Goal: Feedback & Contribution: Submit feedback/report problem

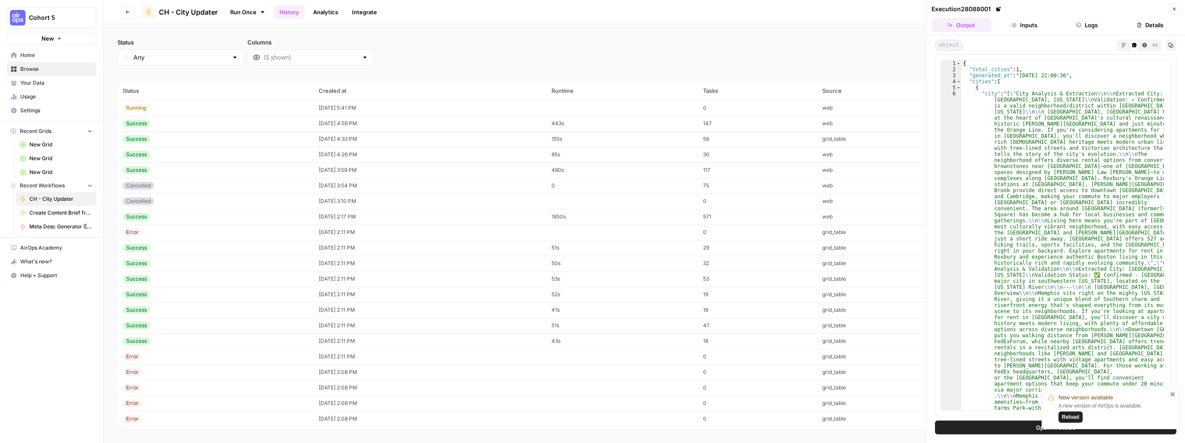
click at [276, 108] on div "Running" at bounding box center [216, 108] width 186 height 8
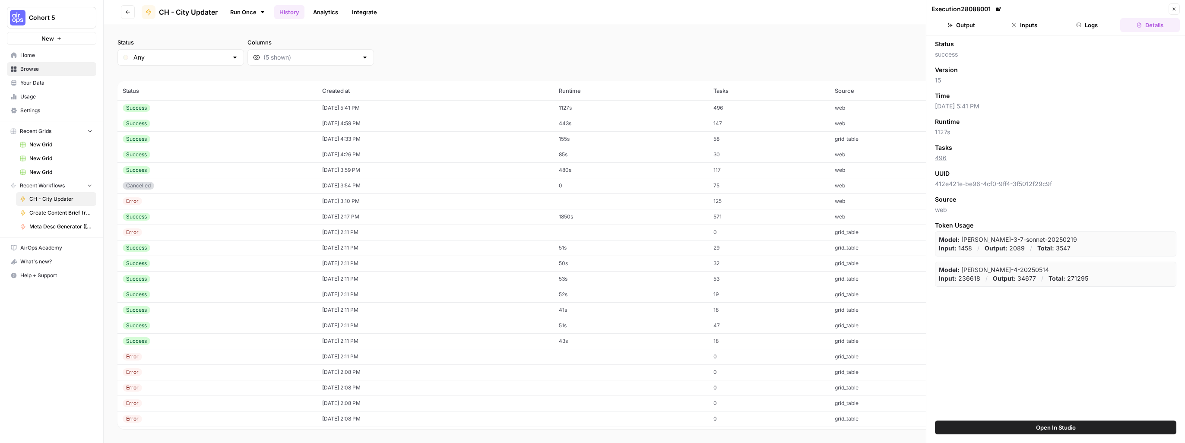
click at [788, 108] on td "496" at bounding box center [768, 108] width 121 height 16
click at [963, 22] on button "Output" at bounding box center [961, 25] width 60 height 14
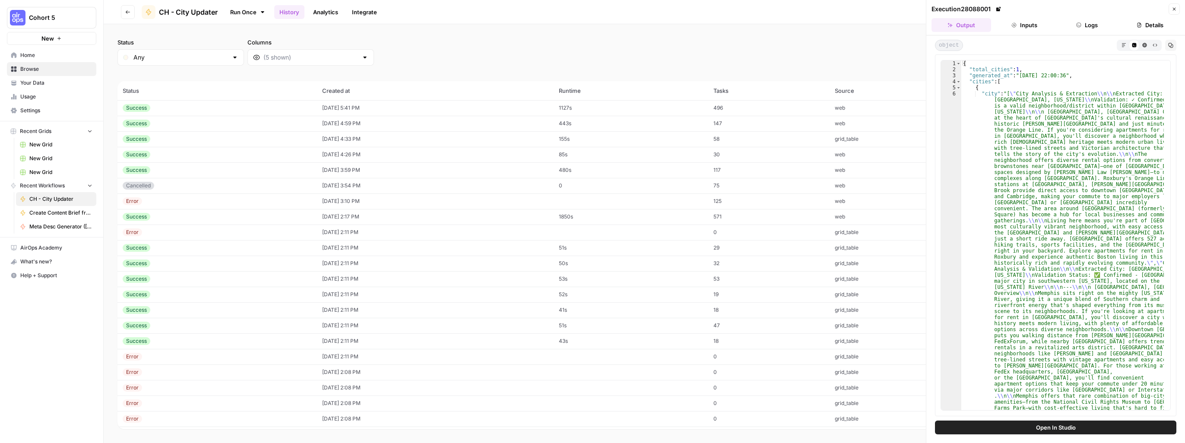
click at [1124, 47] on button "Markdown" at bounding box center [1123, 45] width 10 height 10
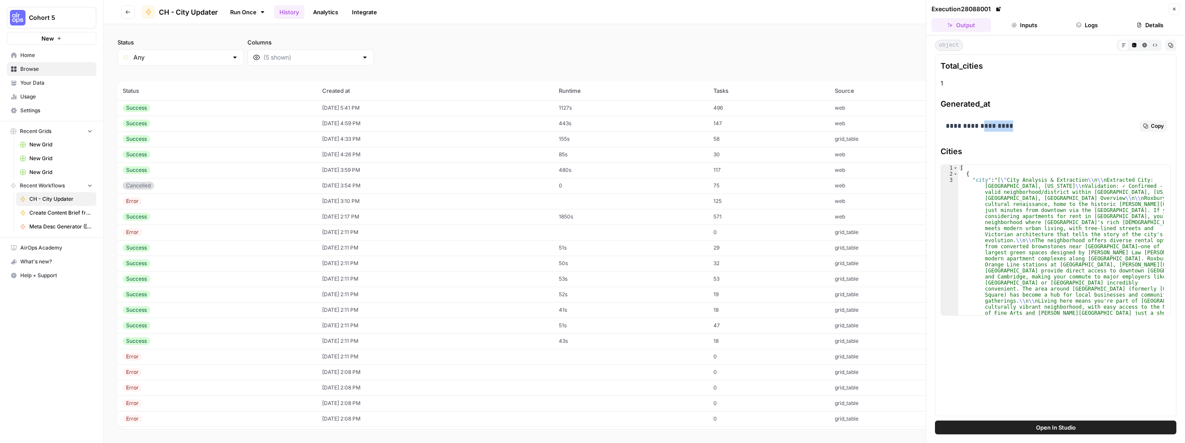
drag, startPoint x: 986, startPoint y: 125, endPoint x: 1019, endPoint y: 125, distance: 32.4
click at [1019, 125] on p "**********" at bounding box center [1055, 125] width 220 height 11
click at [1153, 174] on span "Copy" at bounding box center [1156, 174] width 13 height 8
click at [183, 13] on span "CH - City Updater" at bounding box center [188, 12] width 59 height 10
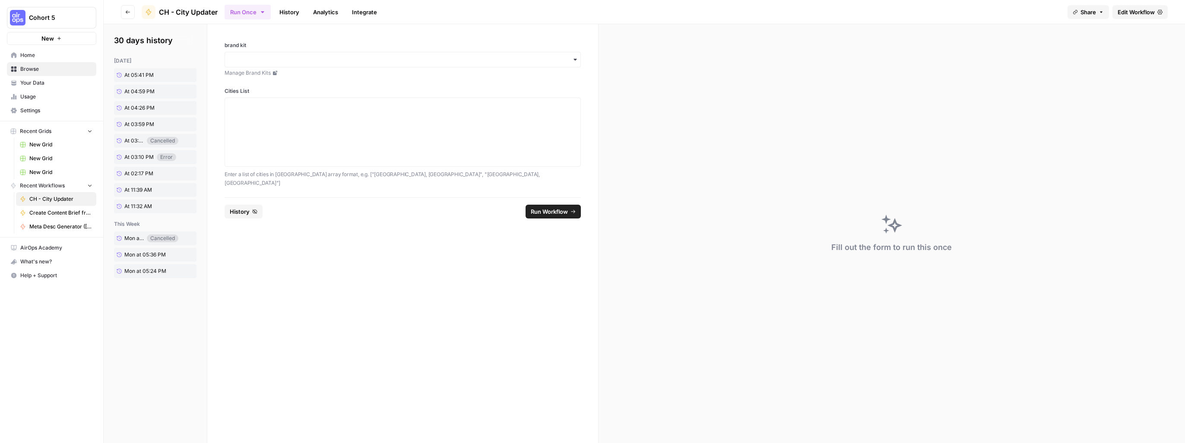
click at [1131, 11] on span "Edit Workflow" at bounding box center [1135, 12] width 37 height 9
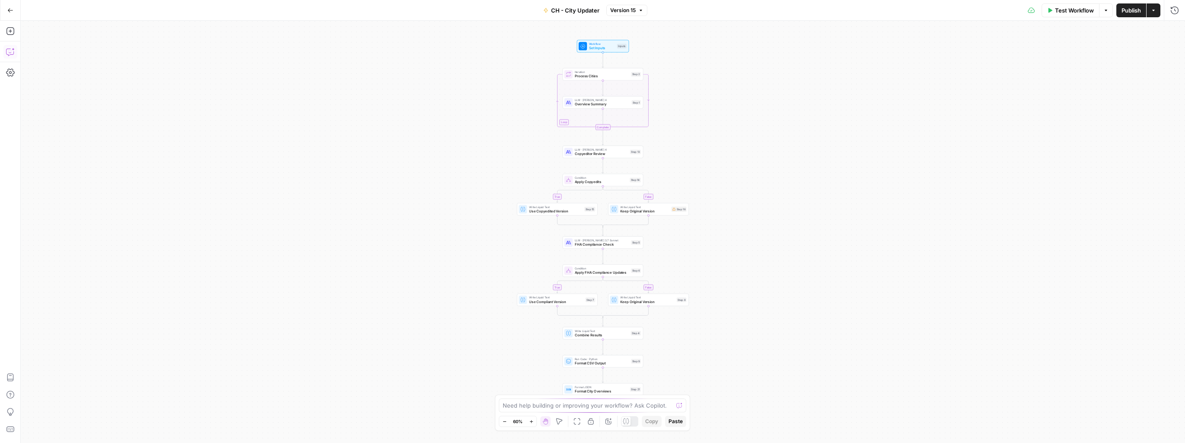
click at [10, 51] on icon "button" at bounding box center [10, 51] width 9 height 9
click at [119, 422] on div "Auto Mode Send" at bounding box center [116, 426] width 167 height 19
type textarea "I"
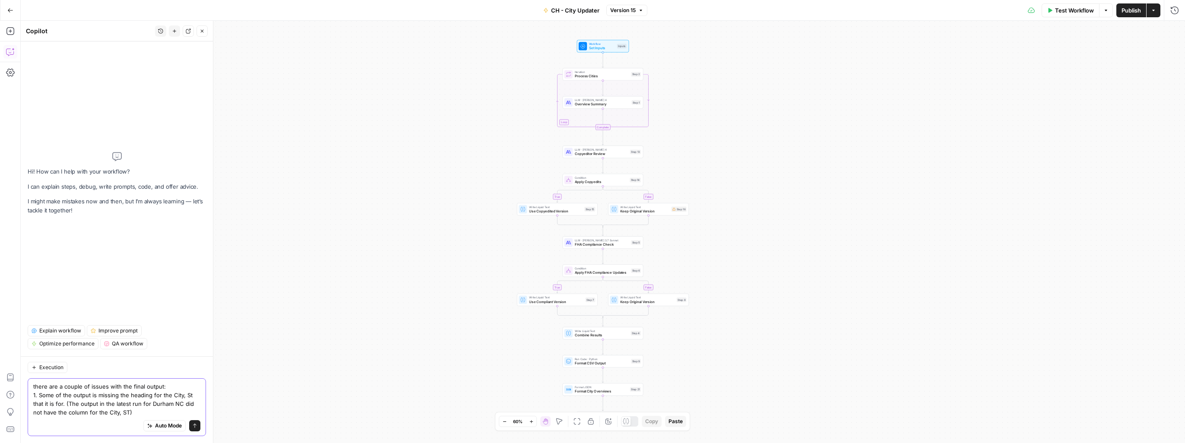
click at [140, 415] on textarea "there are a couple of issues with the final output: 1. Some of the output is mi…" at bounding box center [116, 399] width 167 height 35
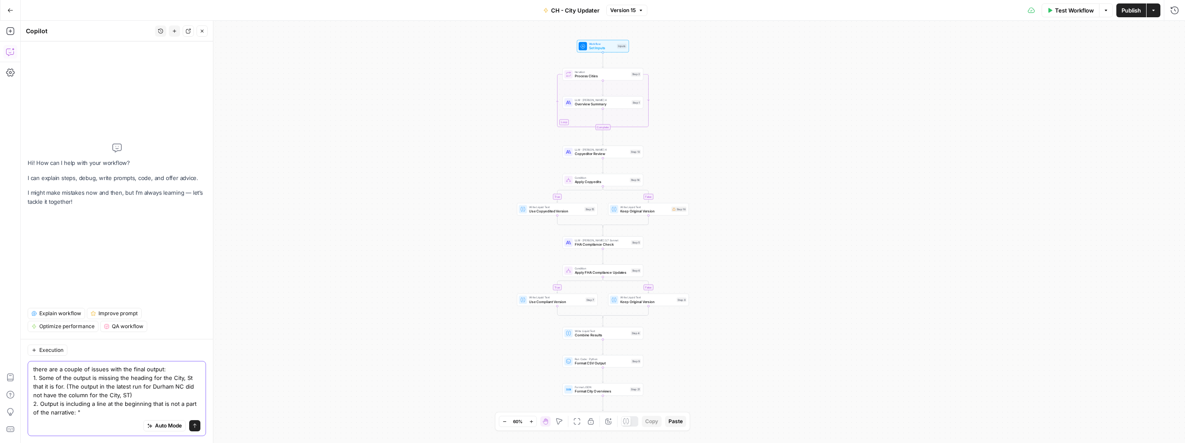
paste textarea ""Overview for [GEOGRAPHIC_DATA], [GEOGRAPHIC_DATA] [PERSON_NAME] sits right in …"
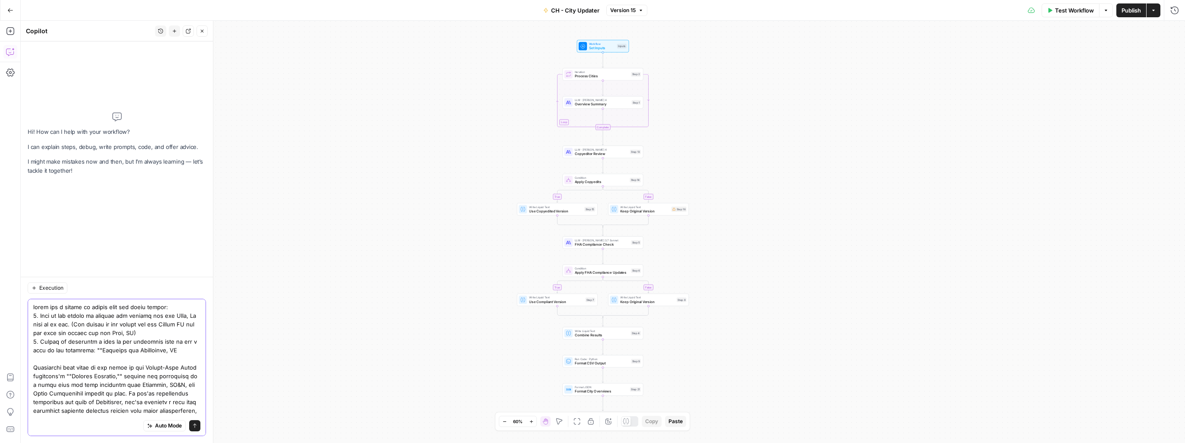
scroll to position [212, 0]
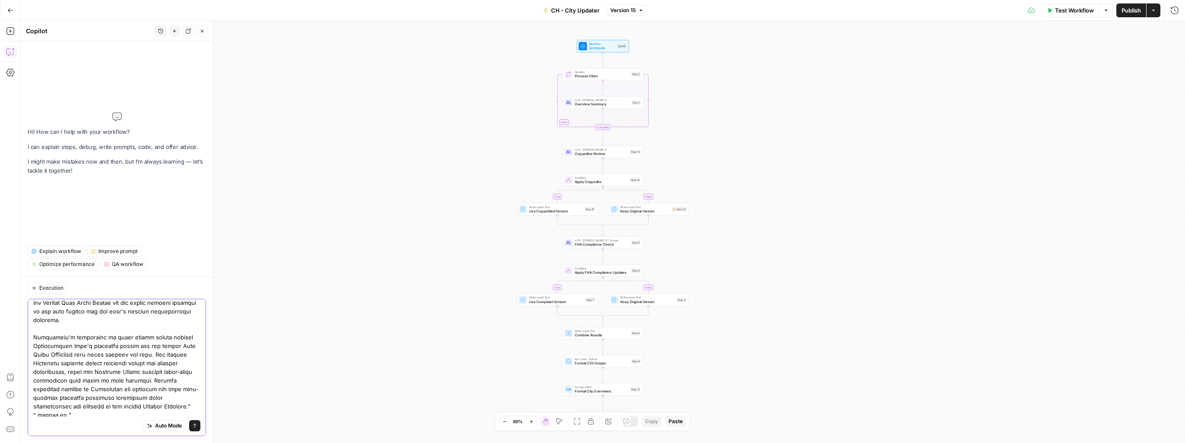
paste textarea ""Overview for [GEOGRAPHIC_DATA], [GEOGRAPHIC_DATA] [PERSON_NAME] sits right in …"
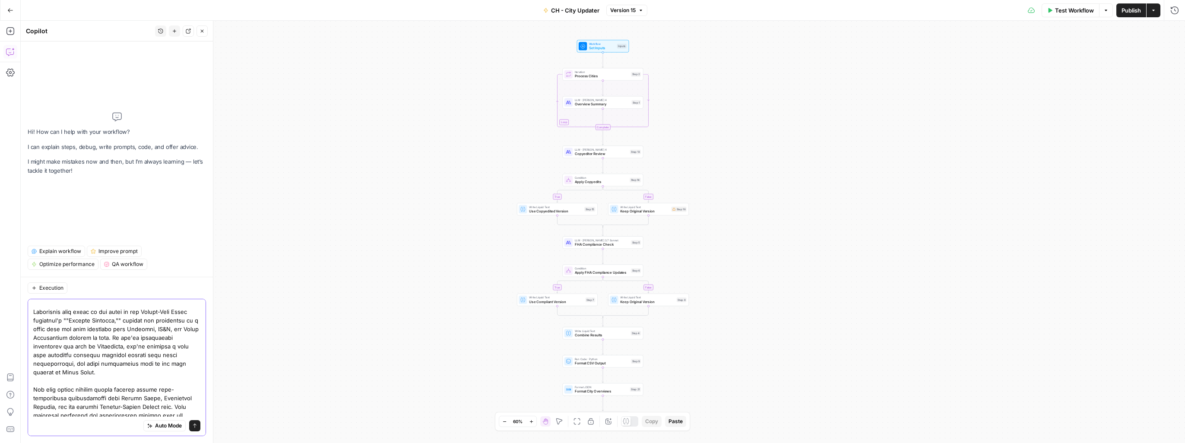
drag, startPoint x: 69, startPoint y: 310, endPoint x: 154, endPoint y: 323, distance: 85.6
click at [154, 323] on textarea at bounding box center [116, 277] width 167 height 613
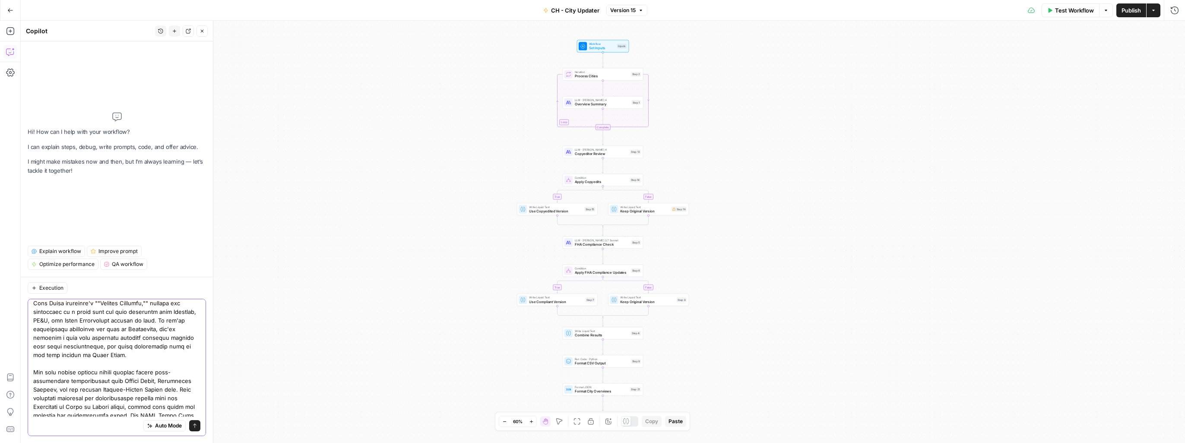
click at [120, 373] on textarea at bounding box center [116, 269] width 167 height 596
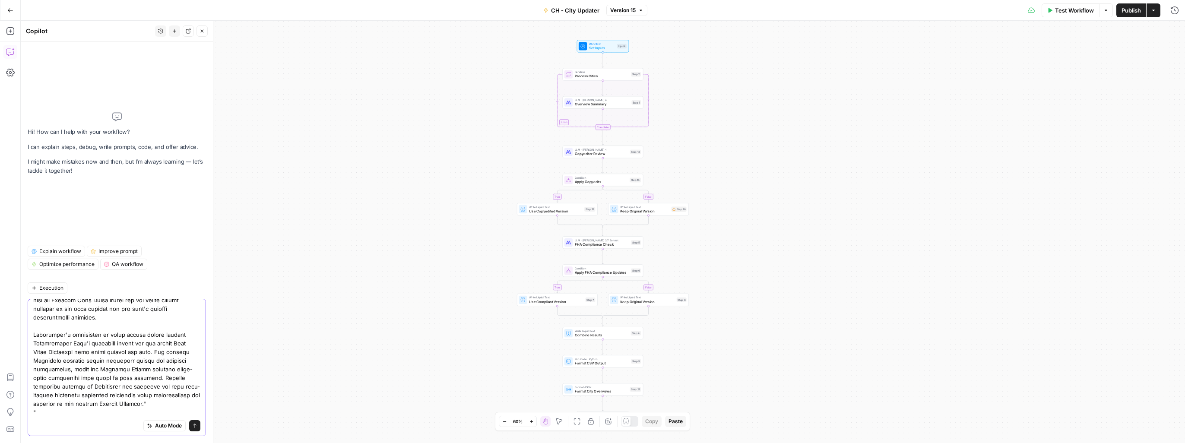
scroll to position [507, 0]
click at [67, 404] on textarea at bounding box center [116, 119] width 167 height 596
click at [61, 343] on textarea at bounding box center [116, 222] width 167 height 389
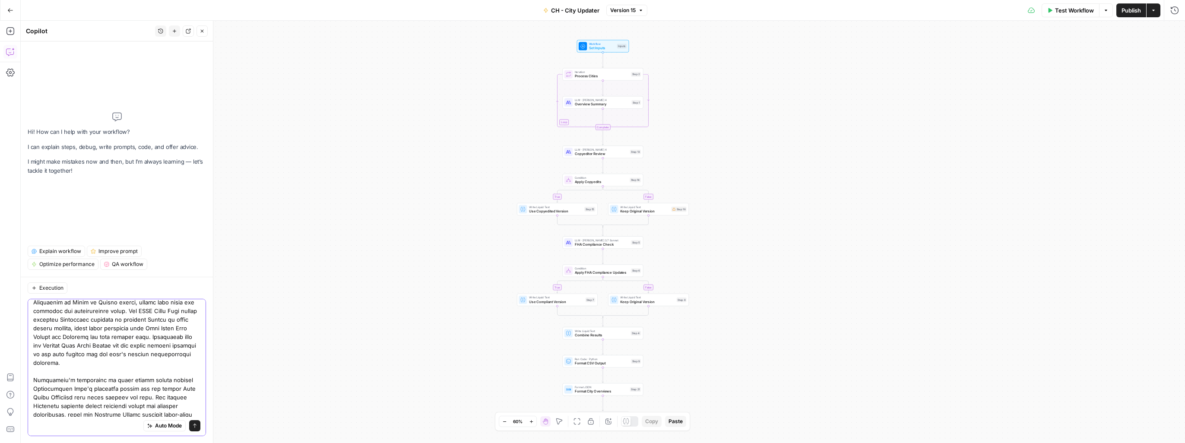
scroll to position [119, 0]
click at [78, 306] on textarea at bounding box center [116, 378] width 167 height 389
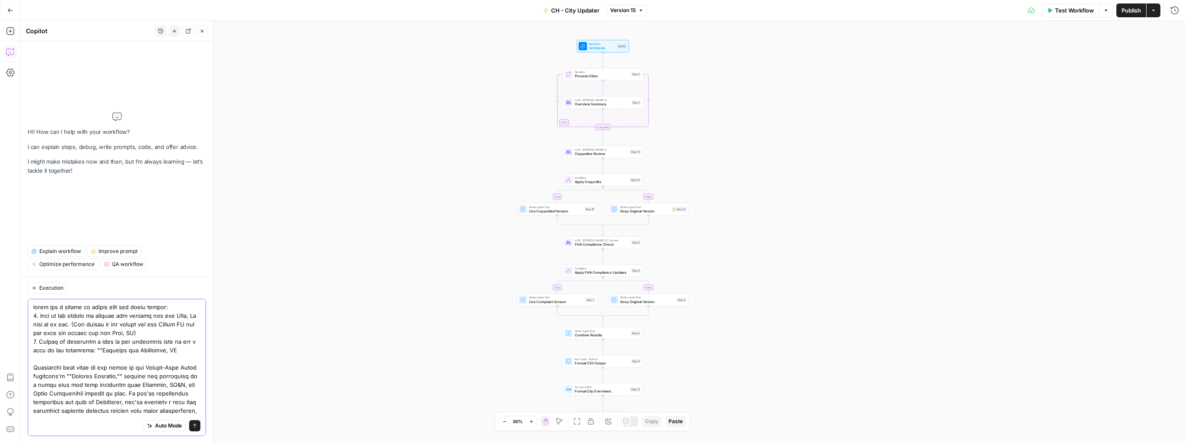
click at [88, 350] on textarea at bounding box center [116, 398] width 167 height 190
type textarea "there are a couple of issues with the final output: 1. Some of the output is mi…"
click at [192, 428] on icon "submit" at bounding box center [194, 425] width 5 height 5
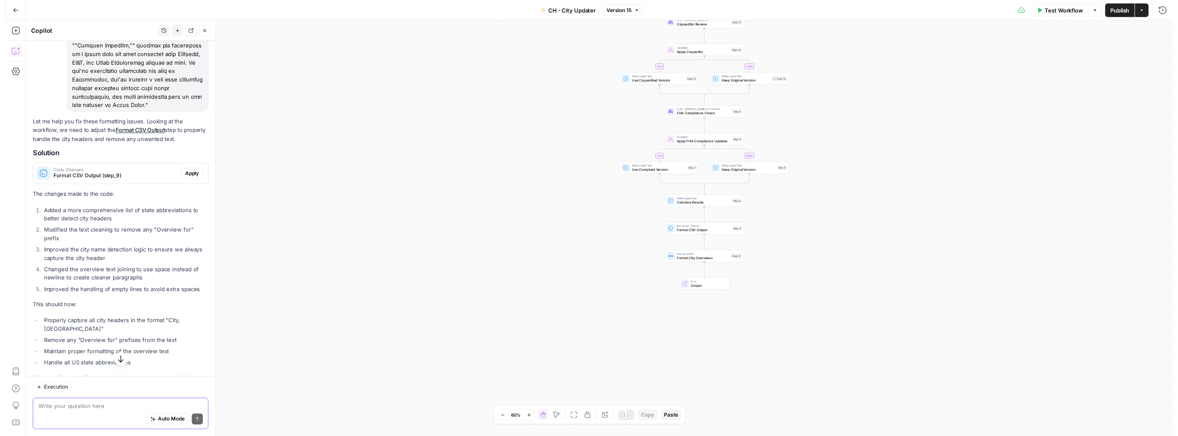
scroll to position [279, 0]
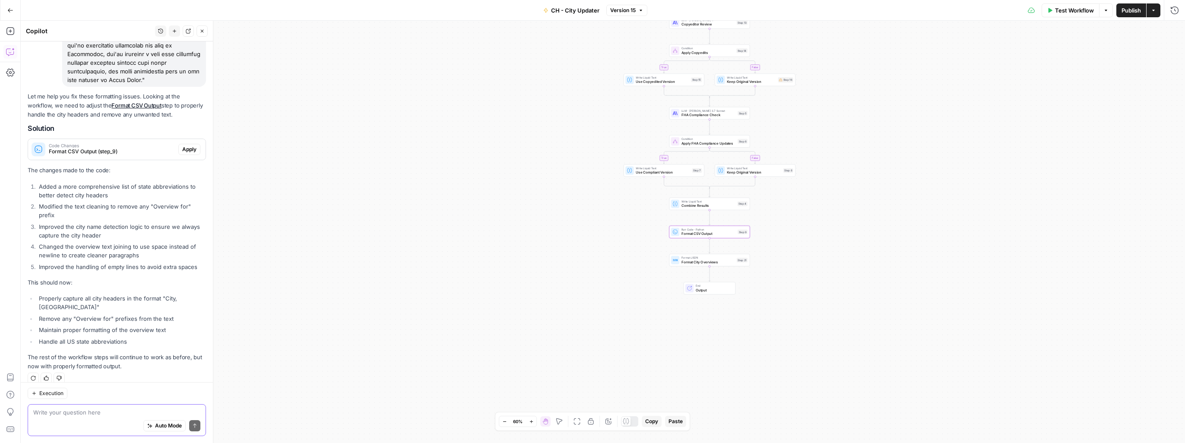
click at [182, 149] on span "Apply" at bounding box center [189, 149] width 14 height 8
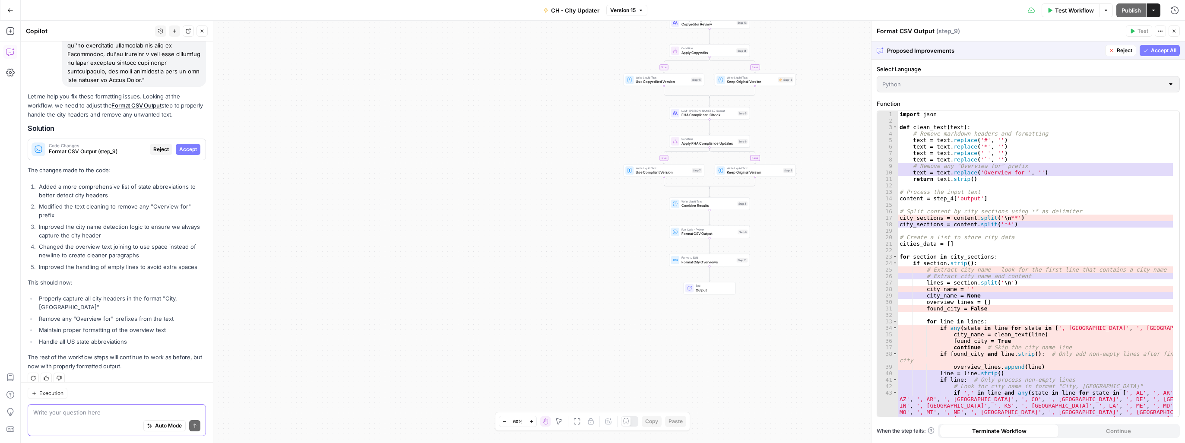
click at [1166, 53] on span "Accept All" at bounding box center [1162, 51] width 25 height 8
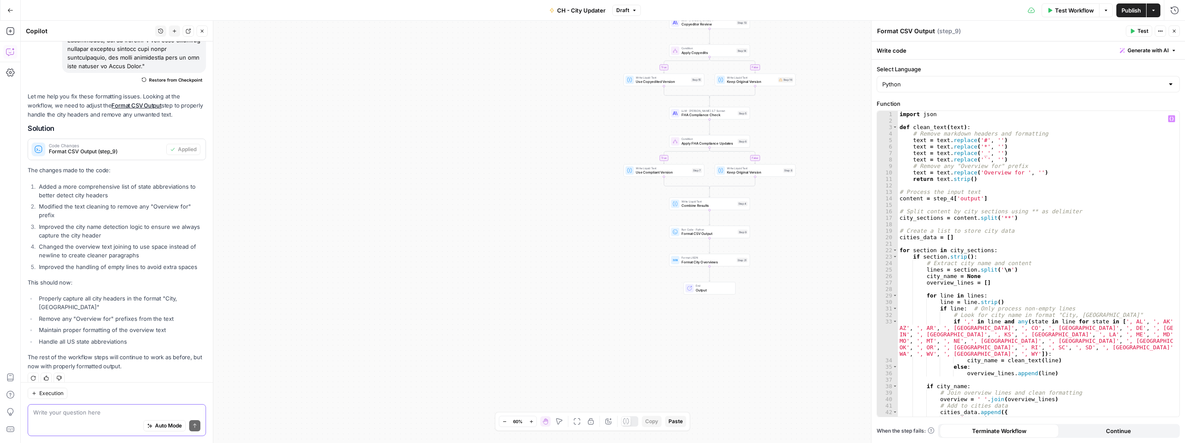
scroll to position [0, 0]
click at [1130, 11] on span "Publish" at bounding box center [1130, 10] width 19 height 9
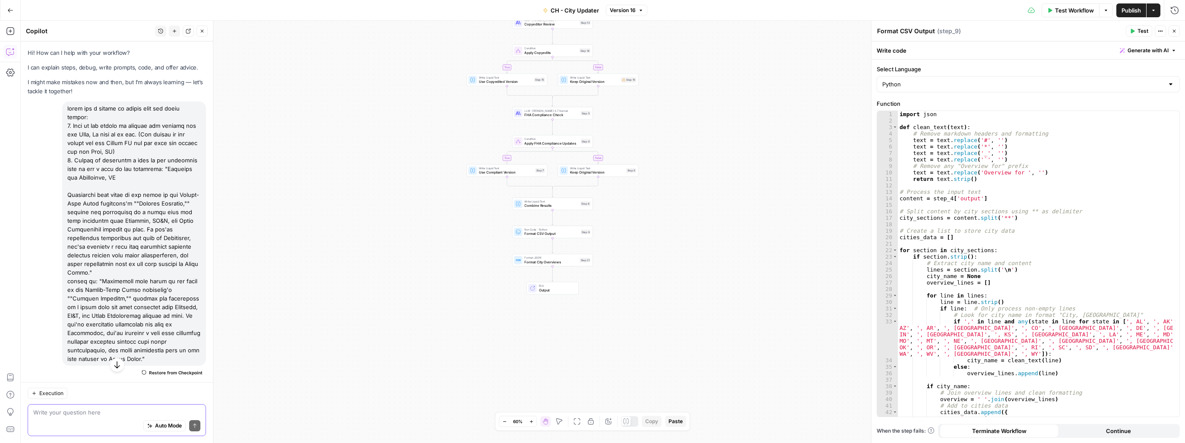
click at [8, 9] on icon "button" at bounding box center [10, 10] width 6 height 6
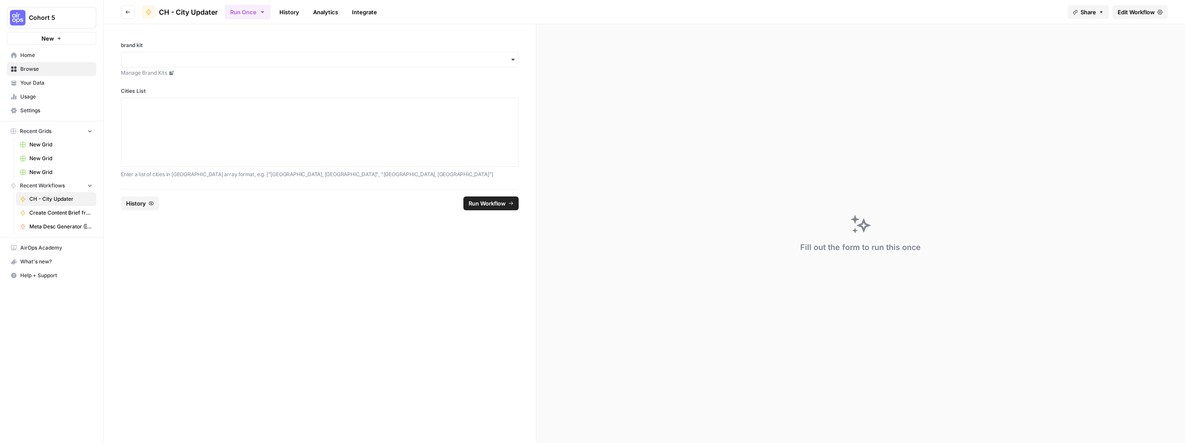
click at [25, 83] on span "Your Data" at bounding box center [56, 83] width 72 height 8
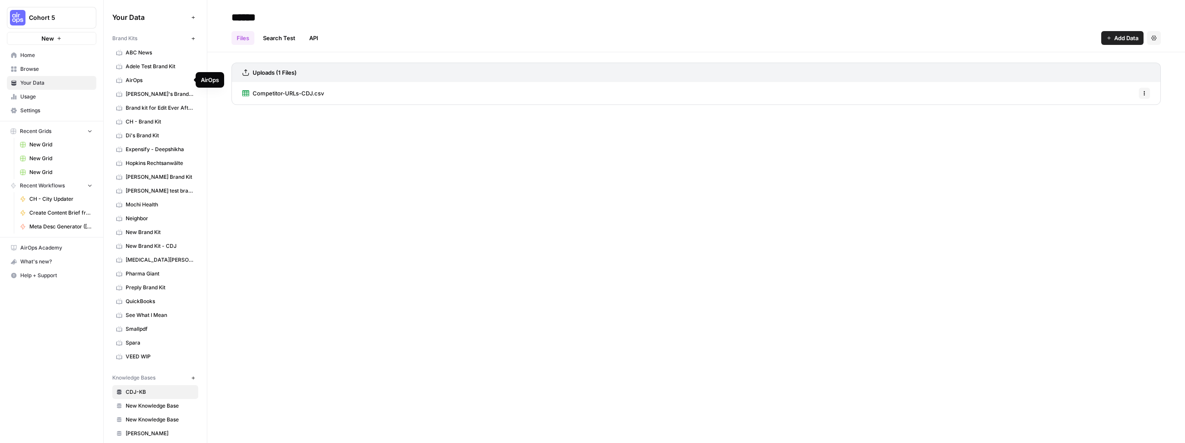
click at [135, 124] on span "CH - Brand Kit" at bounding box center [160, 122] width 69 height 8
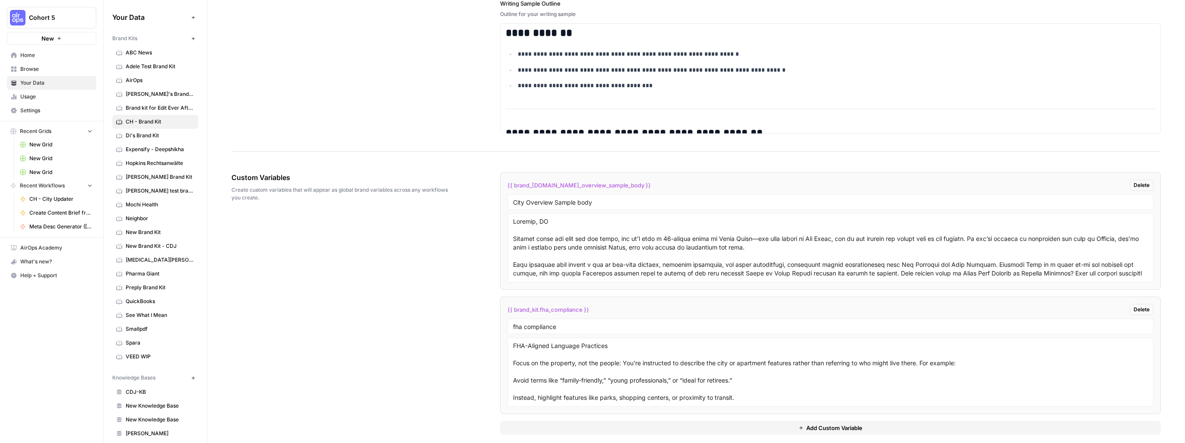
scroll to position [1314, 0]
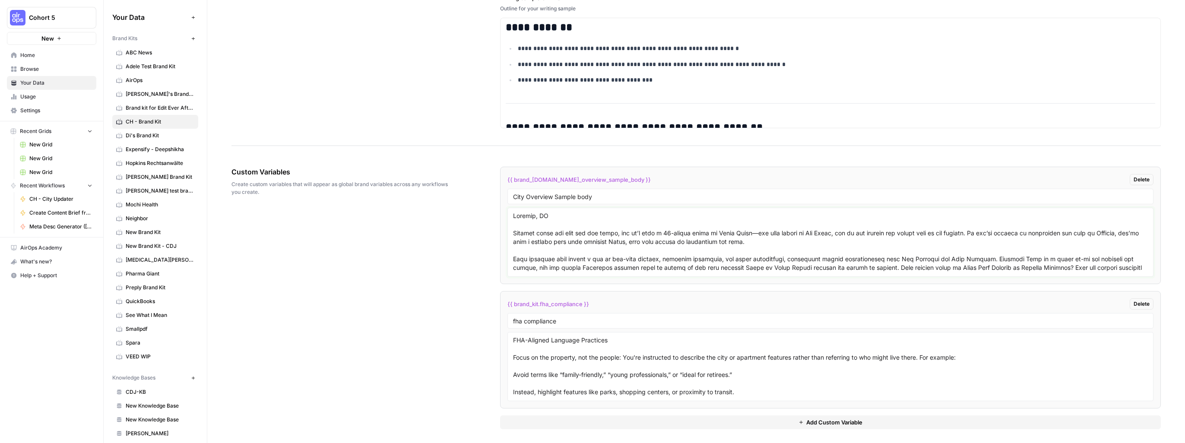
click at [551, 245] on textarea at bounding box center [830, 242] width 635 height 61
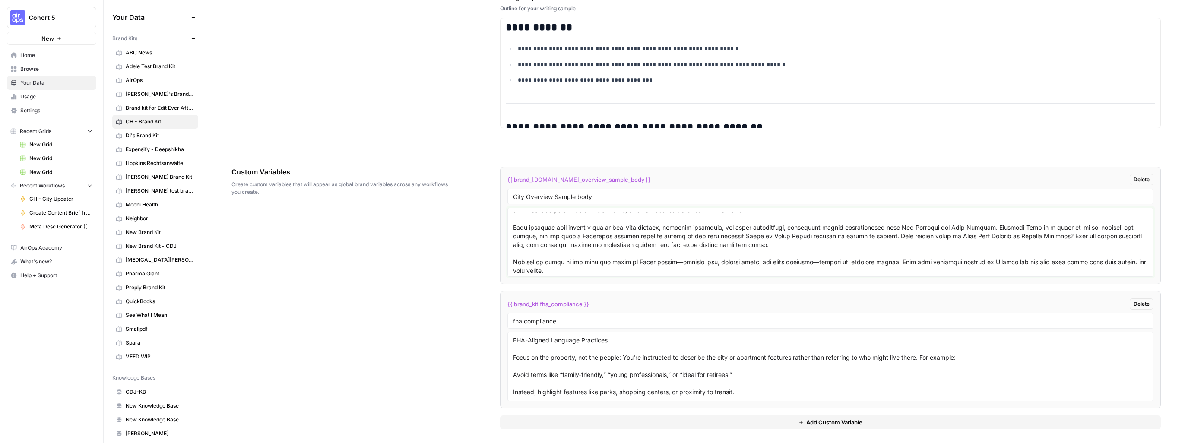
scroll to position [68, 0]
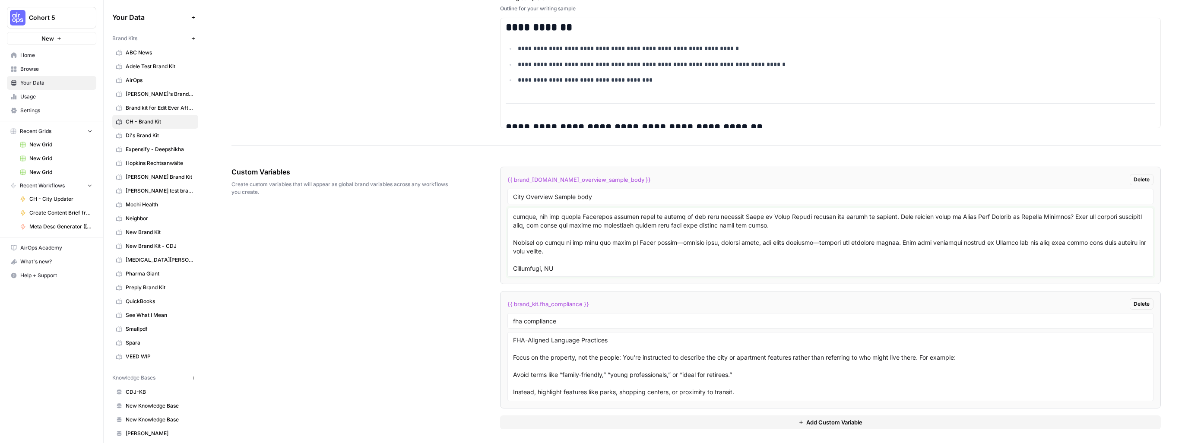
drag, startPoint x: 515, startPoint y: 226, endPoint x: 524, endPoint y: 281, distance: 55.1
click at [524, 281] on li "{{ brand_[DOMAIN_NAME]_overview_sample_body }} Delete City Overview Sample body" at bounding box center [830, 225] width 660 height 117
drag, startPoint x: 599, startPoint y: 251, endPoint x: 582, endPoint y: 255, distance: 17.6
click at [600, 252] on textarea at bounding box center [830, 242] width 635 height 61
drag, startPoint x: 560, startPoint y: 253, endPoint x: 556, endPoint y: 257, distance: 6.1
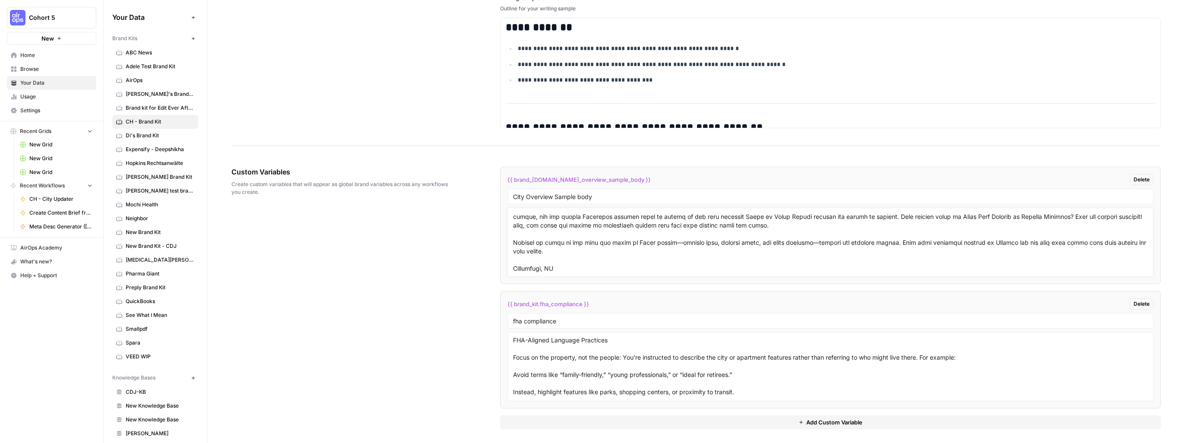
click at [559, 254] on textarea at bounding box center [830, 242] width 635 height 61
click at [551, 241] on textarea at bounding box center [830, 242] width 635 height 61
drag, startPoint x: 543, startPoint y: 234, endPoint x: 545, endPoint y: 264, distance: 29.4
click at [545, 264] on textarea at bounding box center [830, 242] width 635 height 61
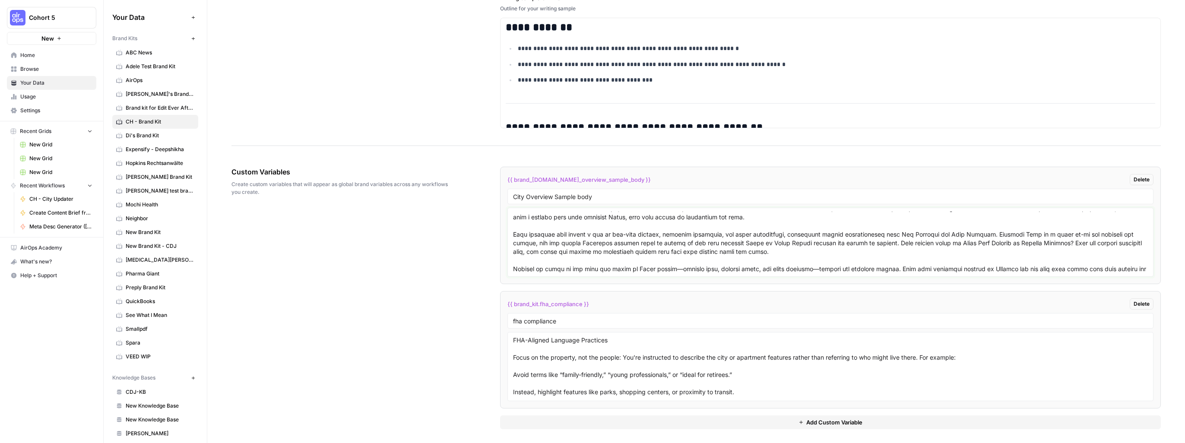
scroll to position [0, 0]
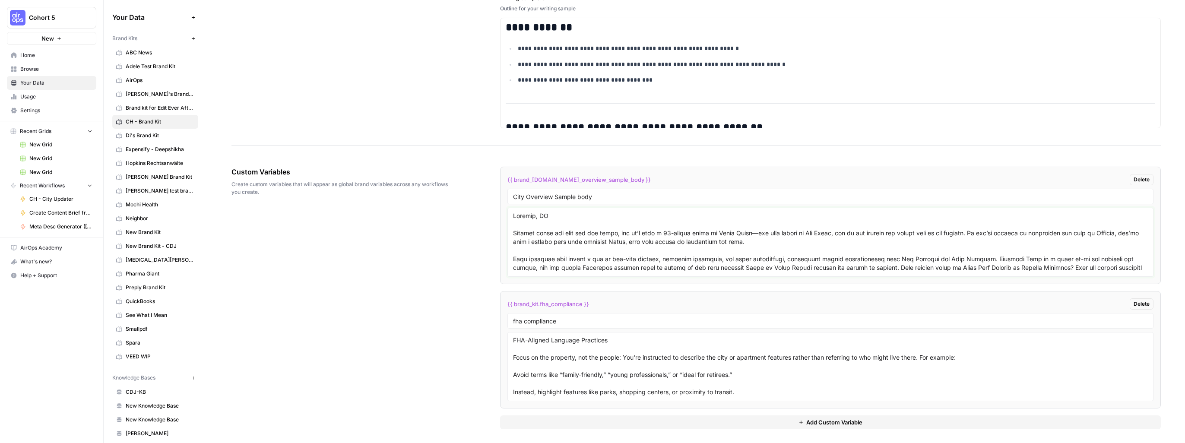
drag, startPoint x: 558, startPoint y: 214, endPoint x: 461, endPoint y: 215, distance: 97.6
click at [461, 215] on div "Custom Variables Create custom variables that will appear as global brand varia…" at bounding box center [695, 297] width 929 height 297
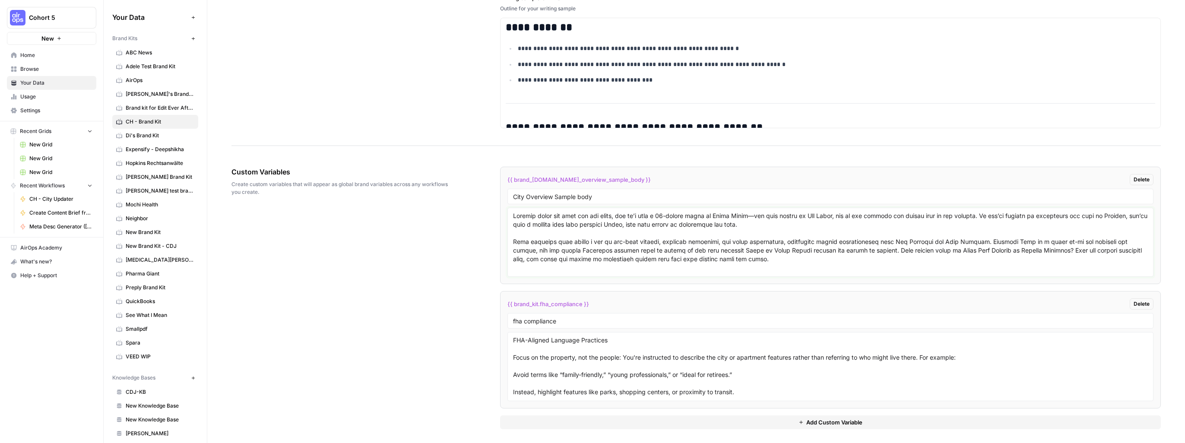
type textarea "Loremip dolor sit amet con adi elits, doe te’i utla e 43-dolore magna al Enima …"
click at [19, 55] on link "Home" at bounding box center [51, 55] width 89 height 14
